Goal: Check status

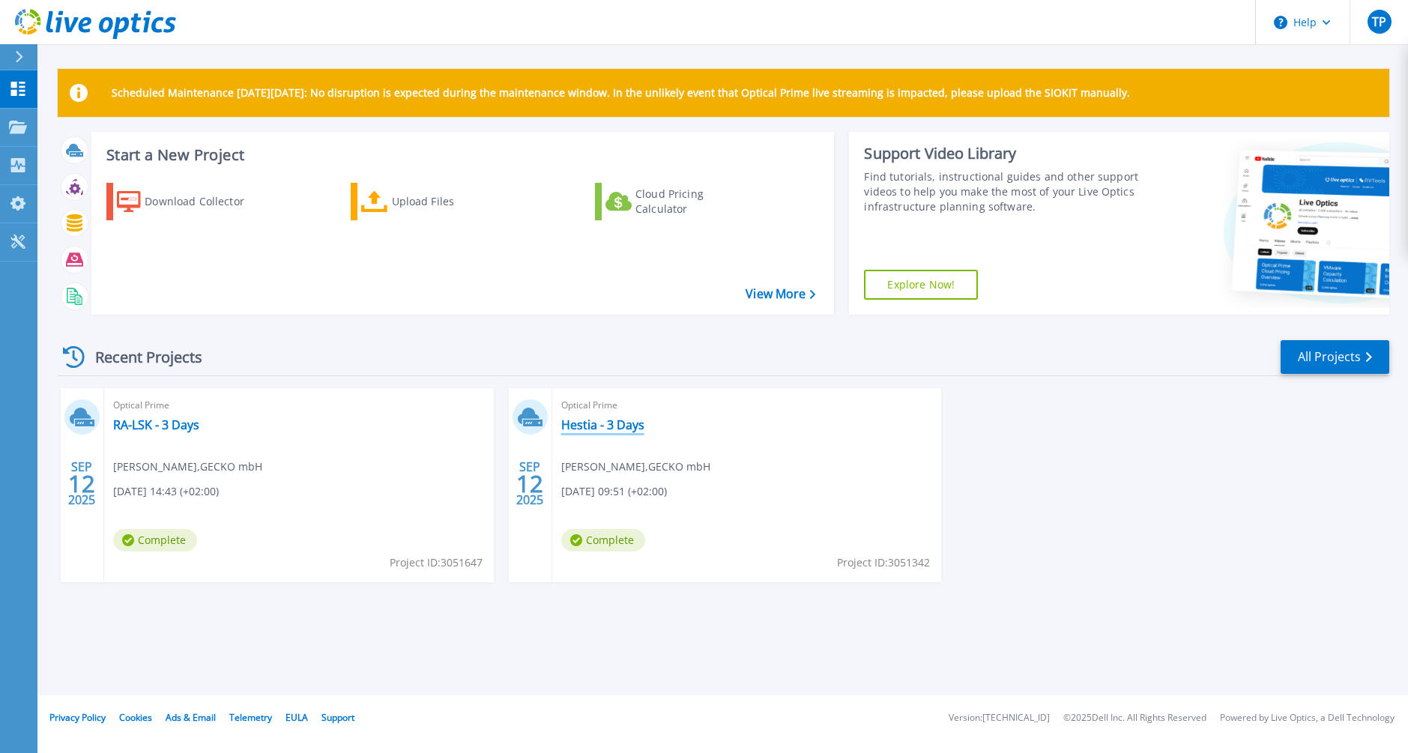
click at [635, 424] on link "Hestia - 3 Days" at bounding box center [602, 424] width 83 height 15
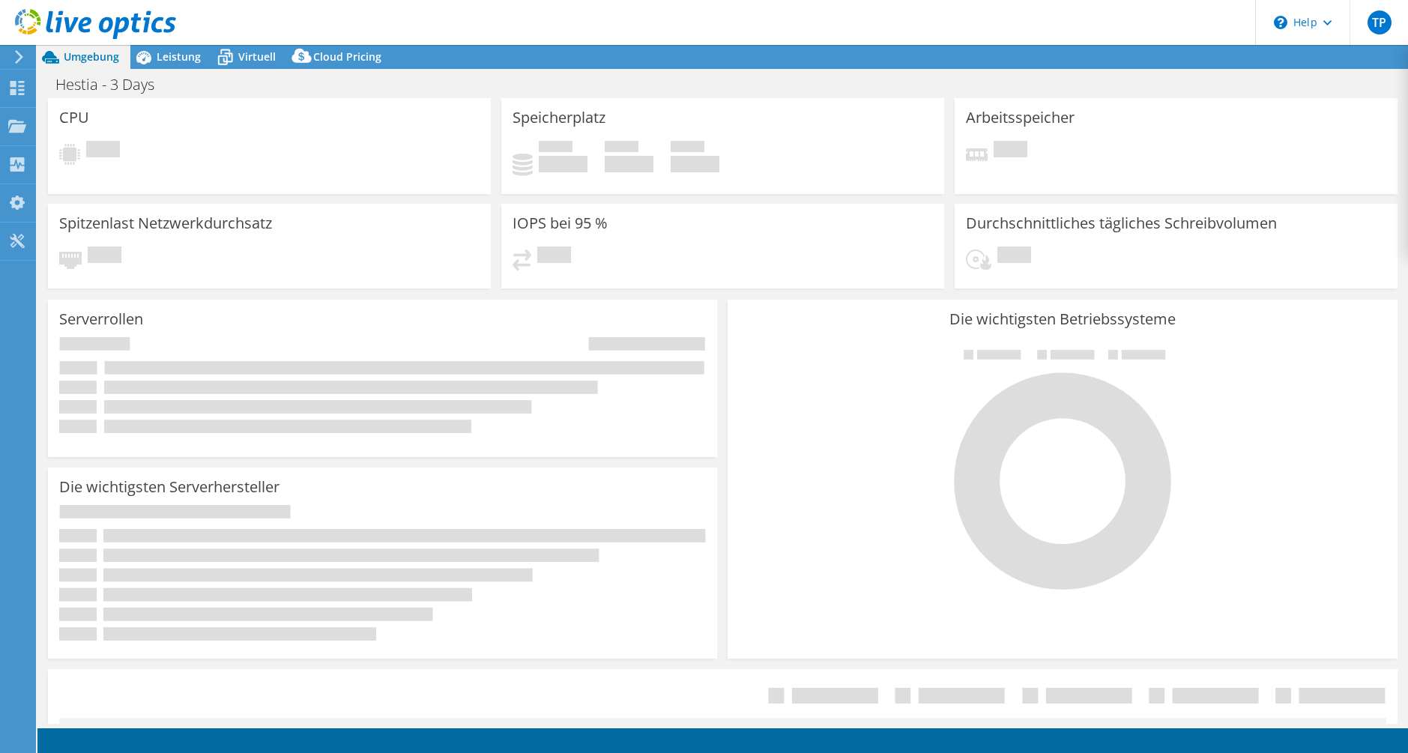
select select "USD"
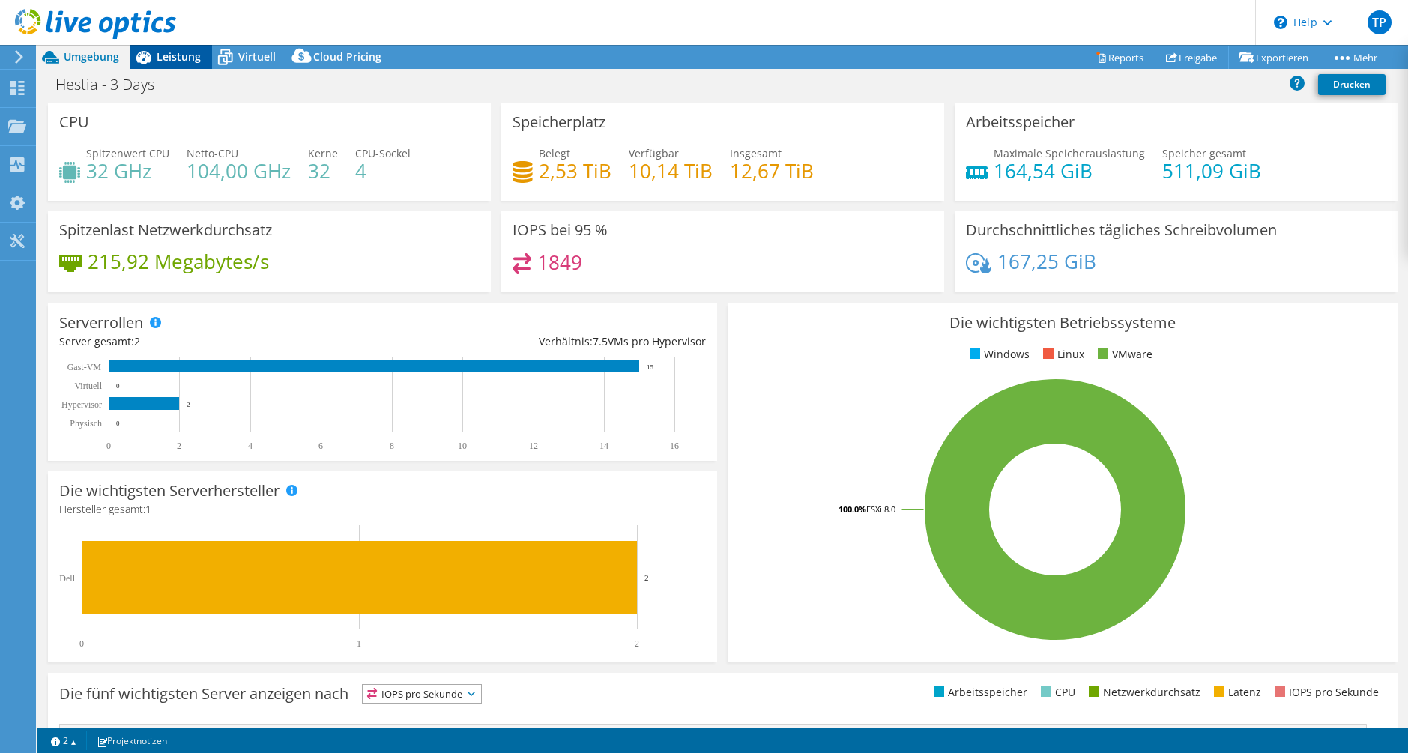
click at [197, 59] on span "Leistung" at bounding box center [179, 56] width 44 height 14
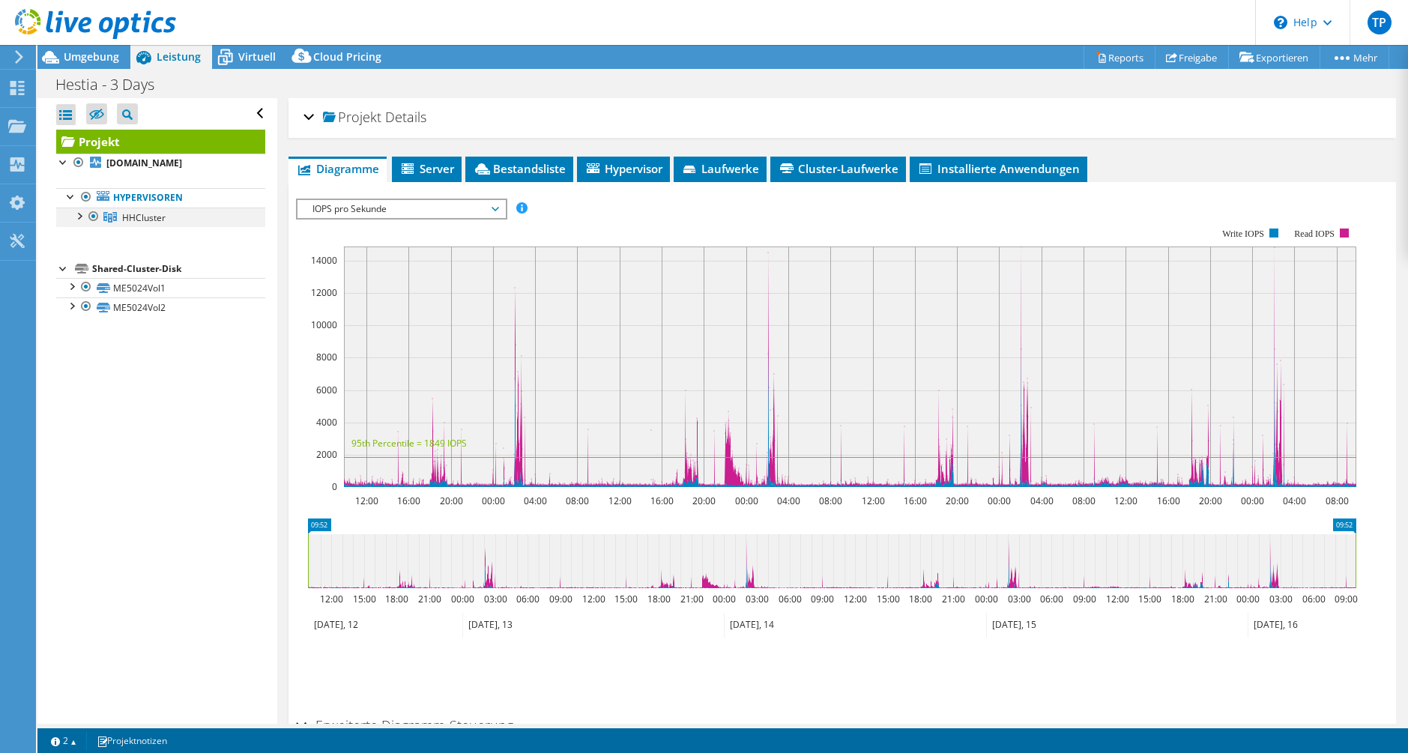
click at [75, 221] on div at bounding box center [78, 215] width 15 height 15
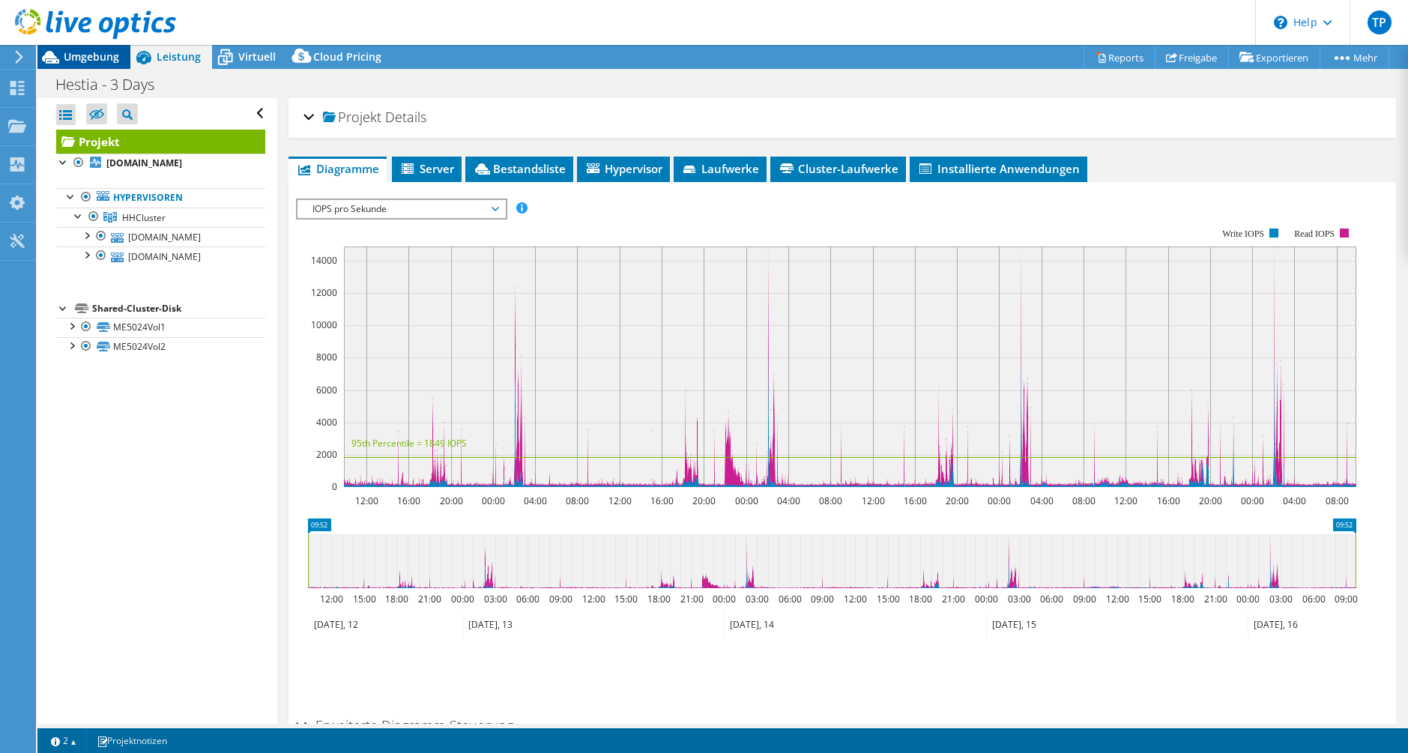
click at [70, 62] on span "Umgebung" at bounding box center [91, 56] width 55 height 14
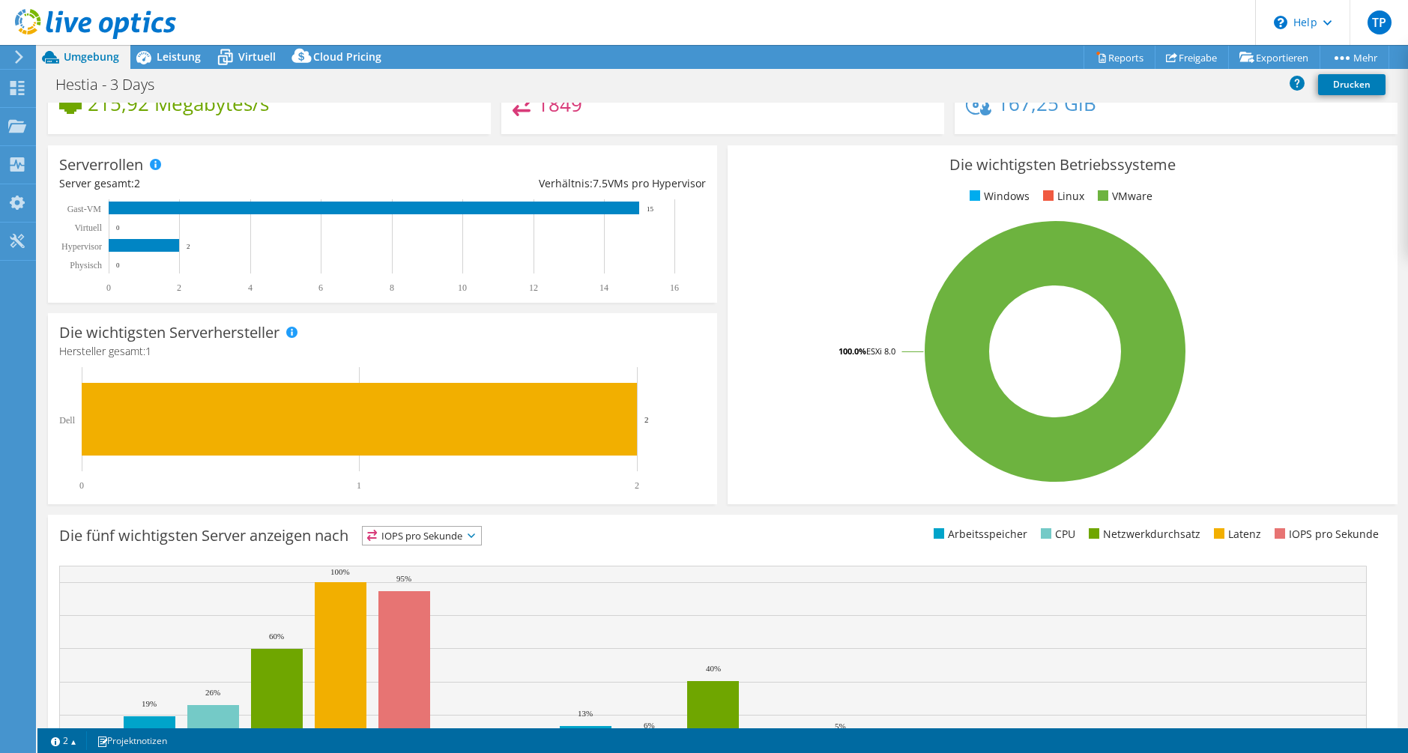
scroll to position [247, 0]
